Goal: Task Accomplishment & Management: Manage account settings

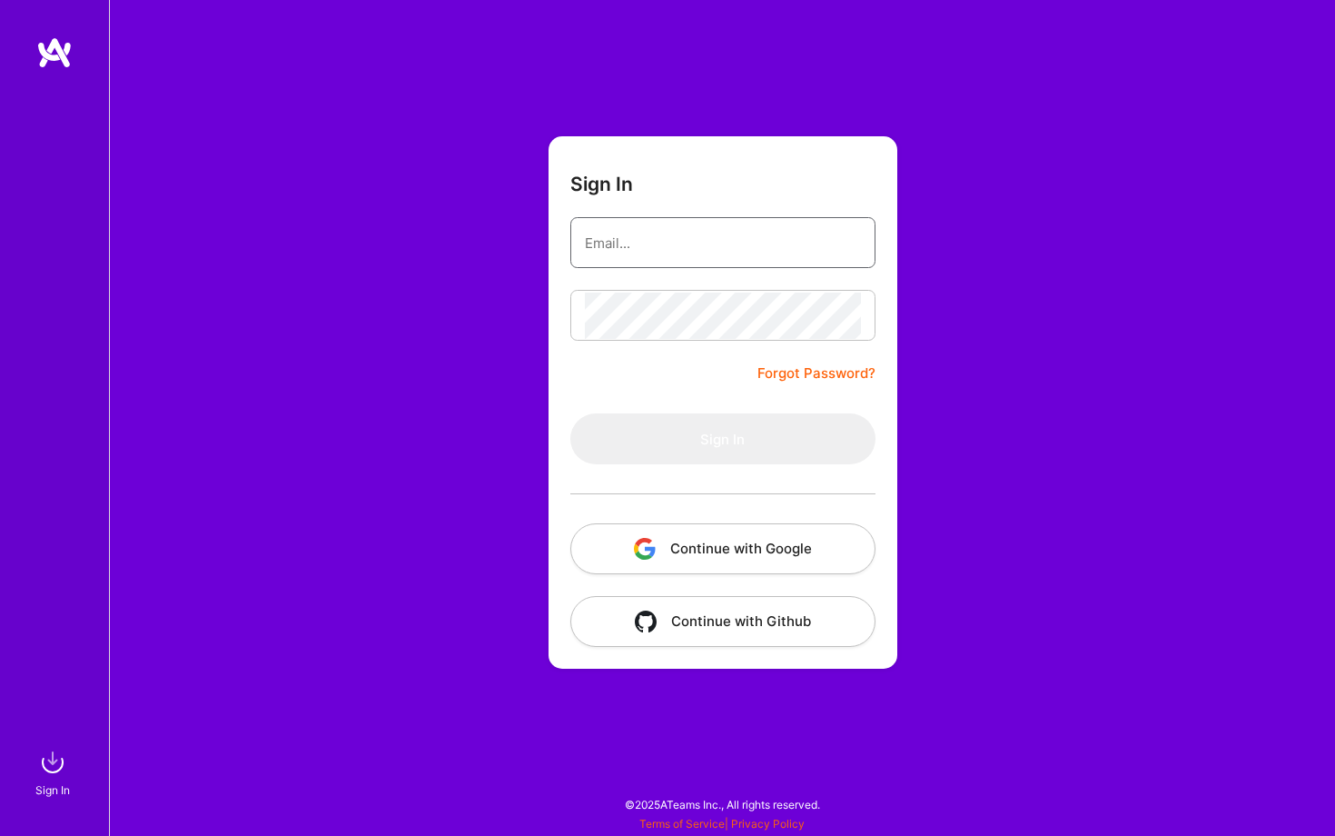
type input "lars@larsartmann.com"
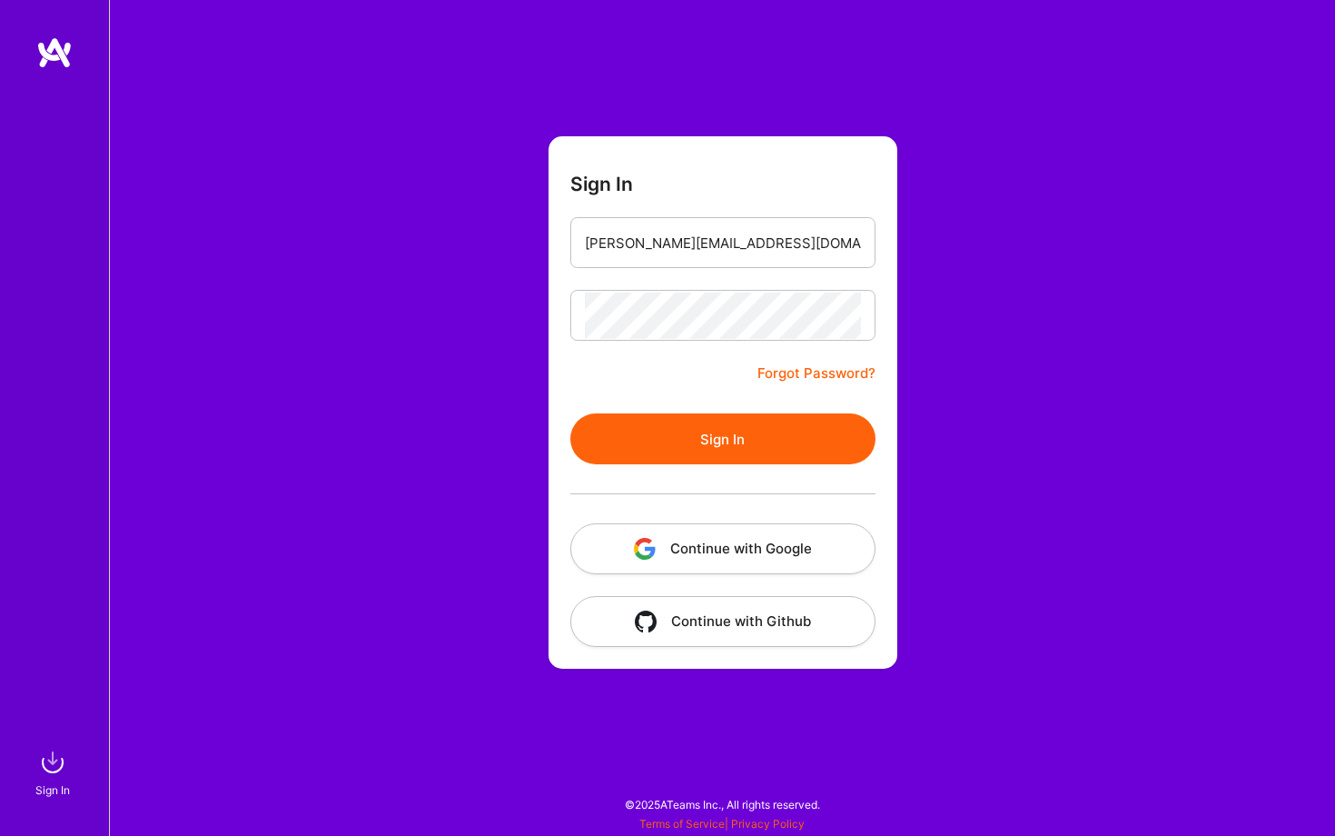
click at [685, 455] on button "Sign In" at bounding box center [723, 438] width 305 height 51
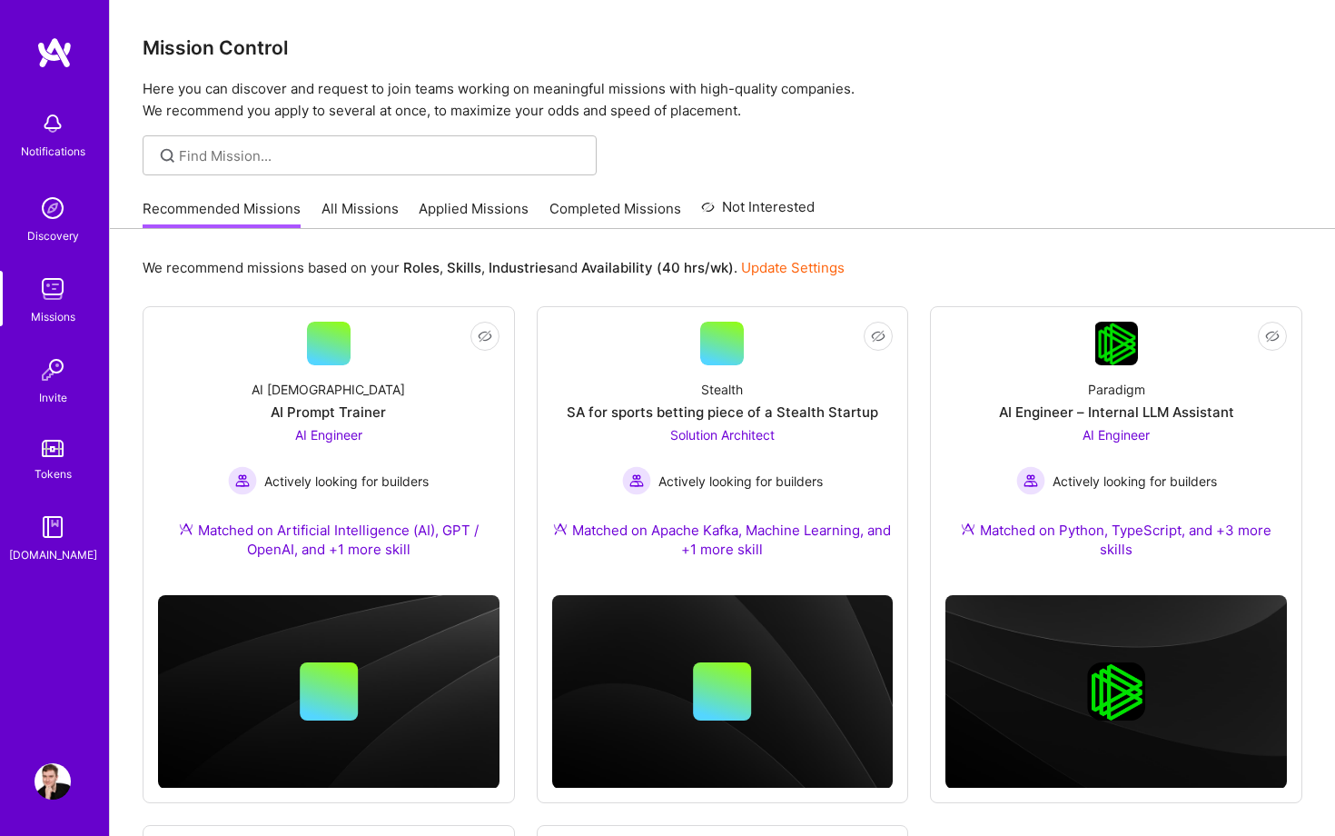
click at [337, 217] on link "All Missions" at bounding box center [360, 214] width 77 height 30
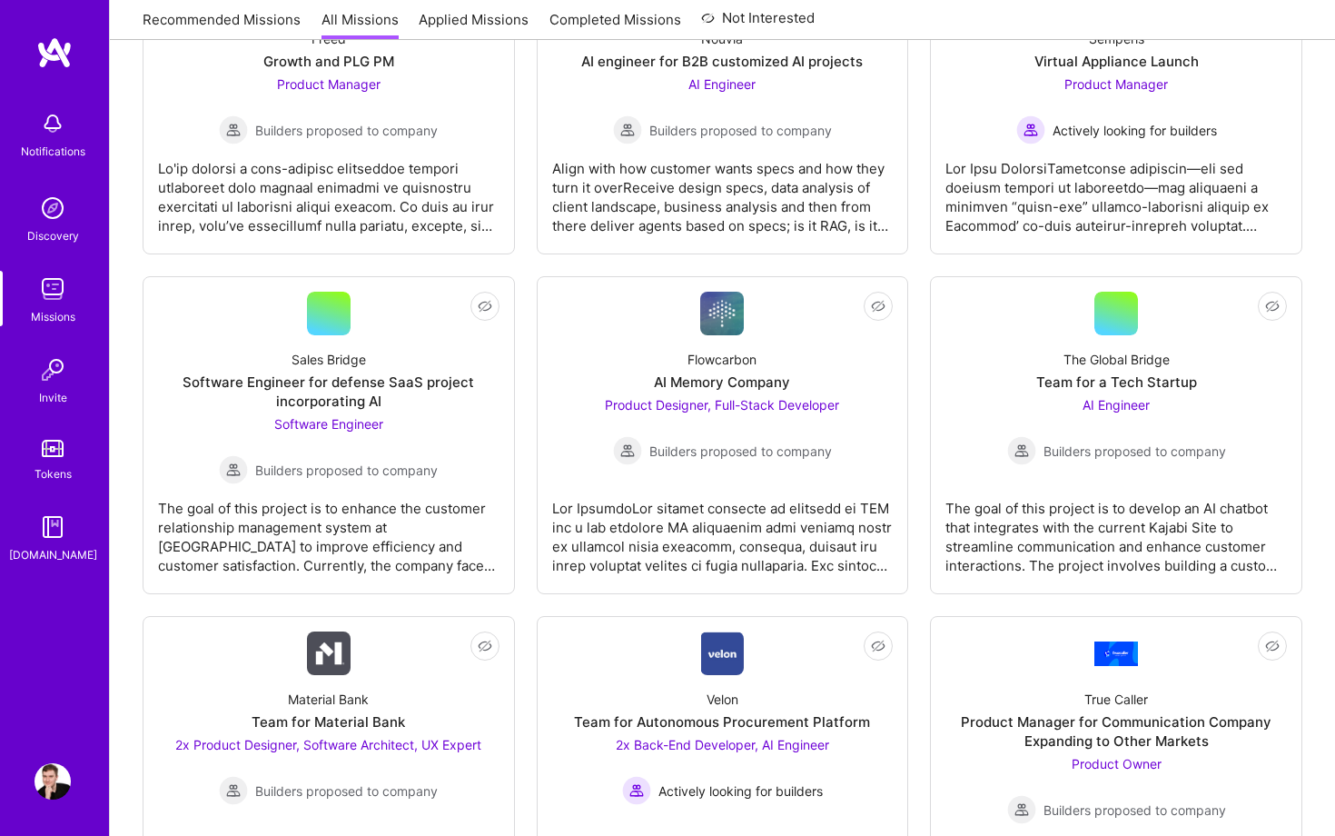
scroll to position [3295, 0]
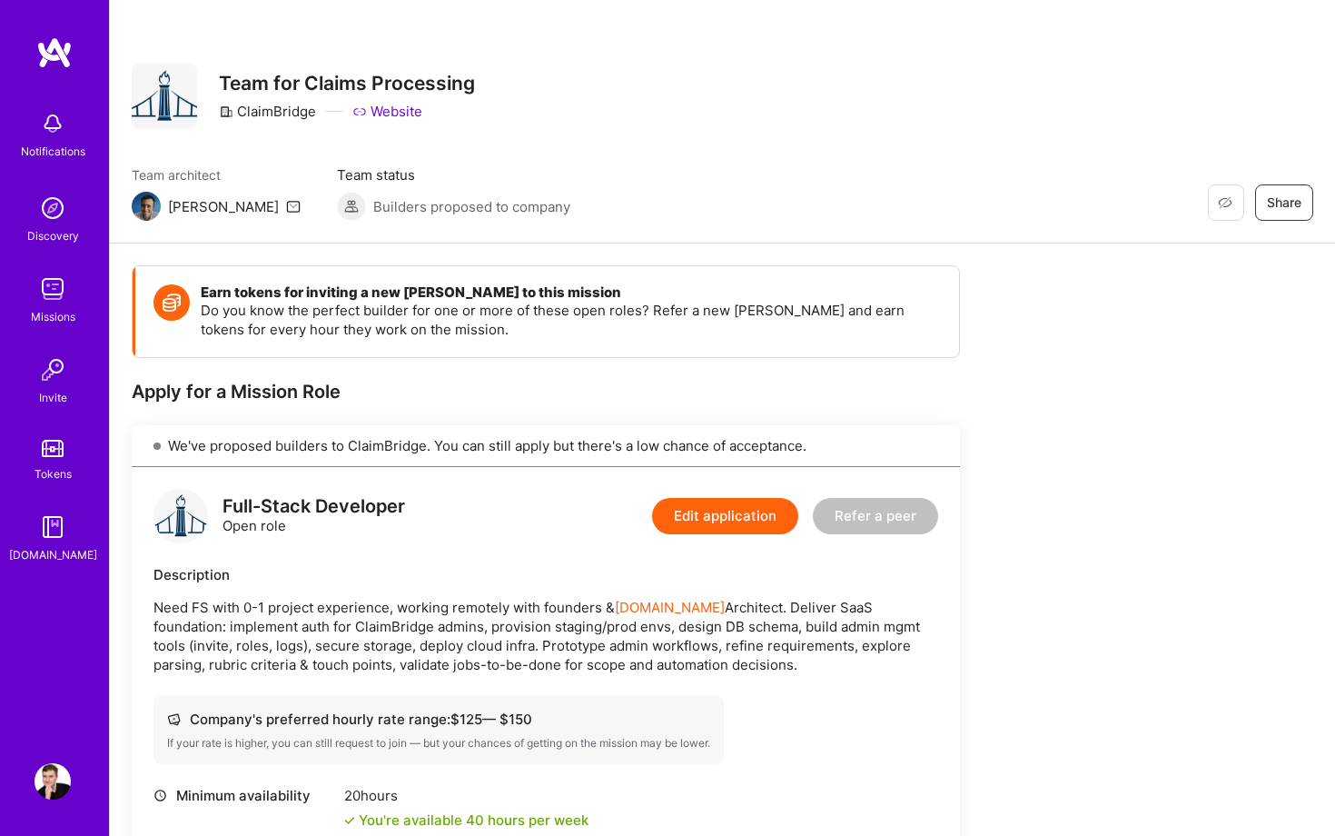
click at [55, 284] on img at bounding box center [53, 289] width 36 height 36
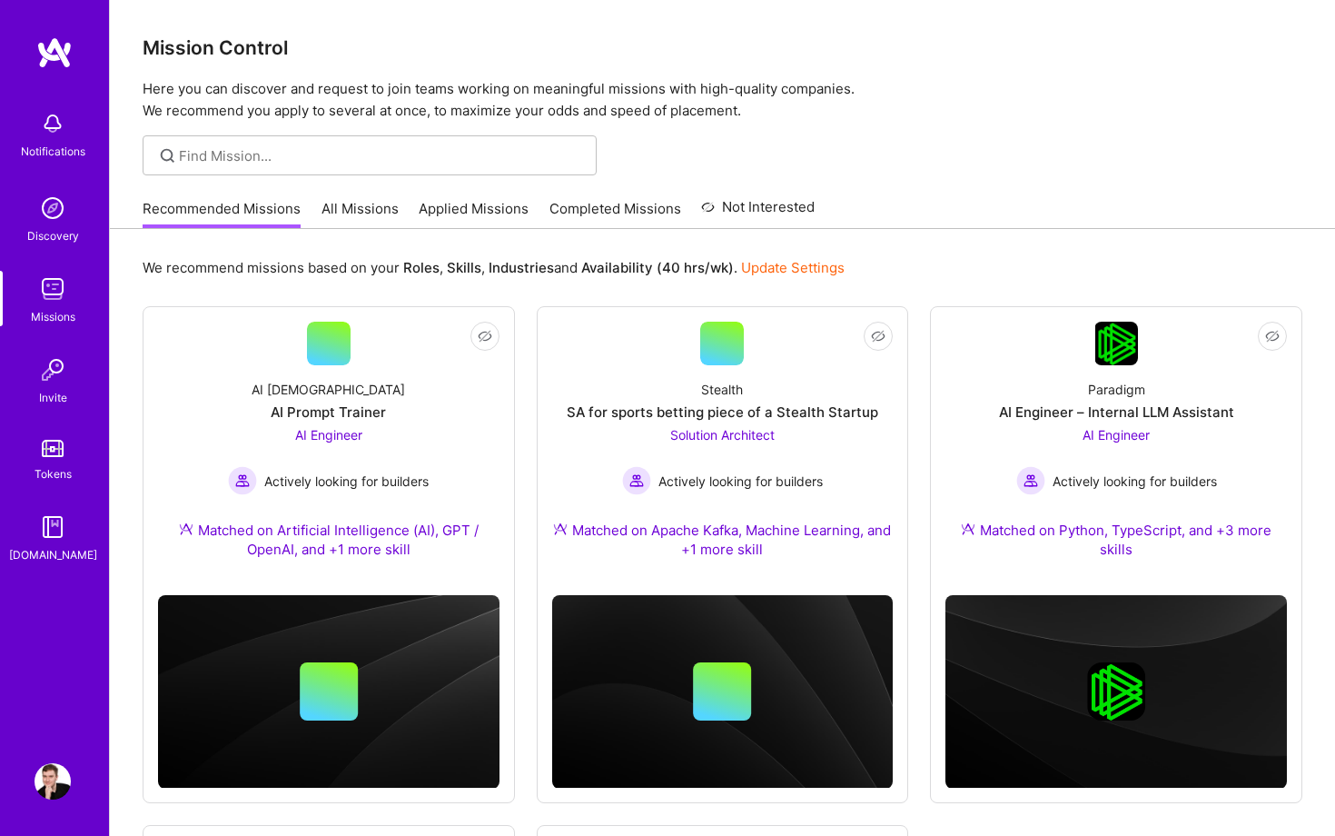
click at [801, 116] on p "Here you can discover and request to join teams working on meaningful missions …" at bounding box center [723, 100] width 1160 height 44
